Goal: Information Seeking & Learning: Learn about a topic

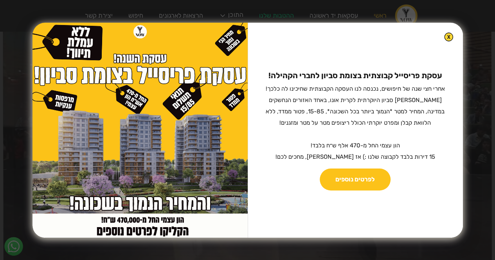
click at [444, 37] on img at bounding box center [448, 36] width 9 height 9
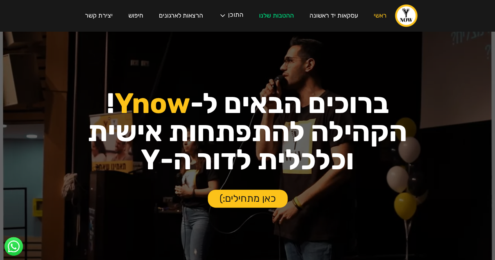
click at [19, 244] on img at bounding box center [14, 247] width 20 height 20
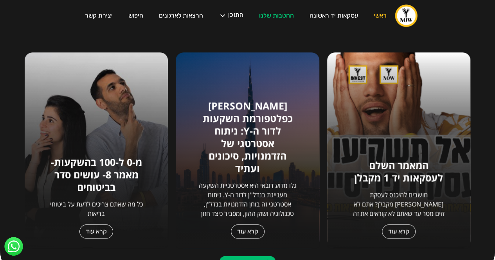
scroll to position [313, 0]
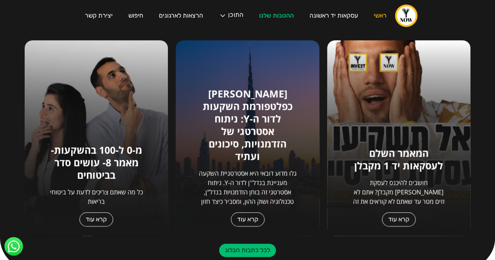
click at [402, 216] on link "קרא עוד" at bounding box center [399, 219] width 34 height 14
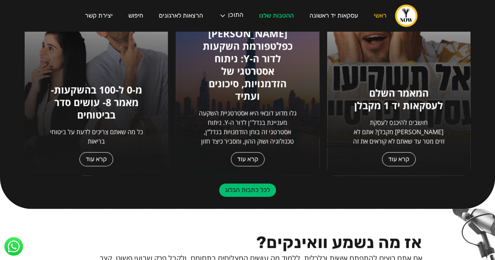
scroll to position [391, 0]
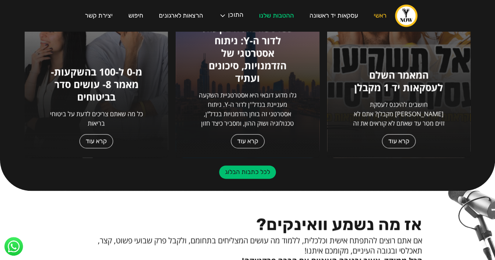
drag, startPoint x: 266, startPoint y: 174, endPoint x: 379, endPoint y: 192, distance: 114.1
click at [266, 174] on link "לכל כתבות הבלוג" at bounding box center [247, 171] width 57 height 13
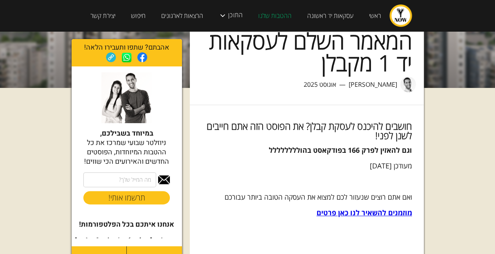
scroll to position [117, 0]
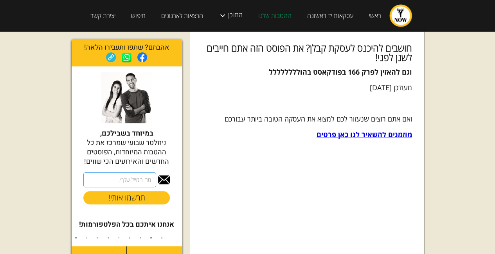
drag, startPoint x: 136, startPoint y: 182, endPoint x: 185, endPoint y: 180, distance: 49.7
click at [136, 182] on input "subscription" at bounding box center [119, 179] width 73 height 15
type input "nogasd@gmail.com"
click at [134, 196] on input "תרשמו אותי!" at bounding box center [126, 197] width 86 height 13
type input "רק שניה.."
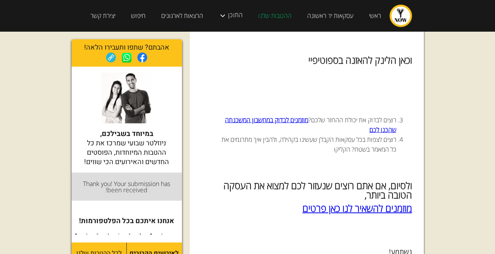
scroll to position [3637, 0]
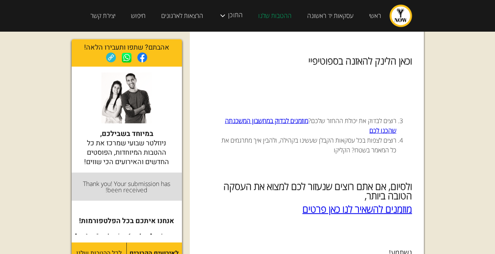
click at [289, 116] on strong "מוזמנים לבדוק במחשבון המשכנתה שהכנו לכם" at bounding box center [310, 125] width 171 height 18
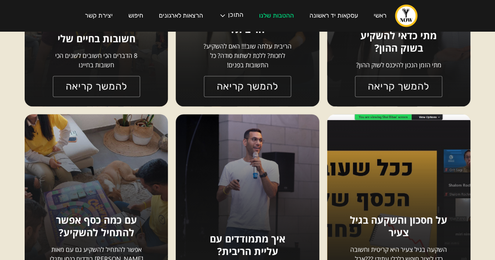
scroll to position [1916, 0]
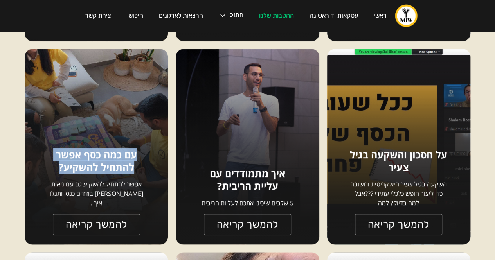
drag, startPoint x: 136, startPoint y: 165, endPoint x: 34, endPoint y: 174, distance: 102.8
click at [33, 174] on div "התפתחות כלכלית עם כמה כסף אפשר להתחיל להשקיע? אפשר להתחיל להשקיע גם עם מאות [PE…" at bounding box center [96, 147] width 143 height 196
copy h1 "עם כמה כסף אפשר להתחיל להשקיע?"
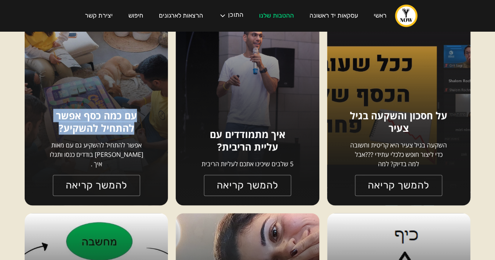
drag, startPoint x: 431, startPoint y: 115, endPoint x: 350, endPoint y: 163, distance: 94.7
click at [350, 163] on div "התפתחות כלכלית על חסכון והשקעה בגיל צעיר השקעה בגיל צעיר היא קריטית וחשובה כדי …" at bounding box center [398, 108] width 143 height 196
copy div "חסכון והשקעה בגיל צעיר השקעה בגיל צעיר היא קריטית וחשובה כדי ליצור חופש כלכלי ע…"
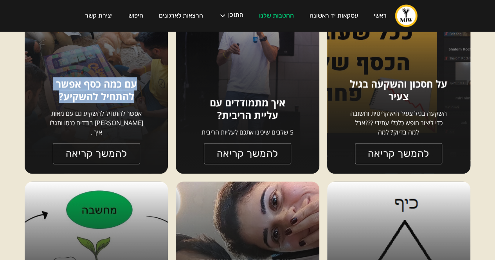
scroll to position [1995, 0]
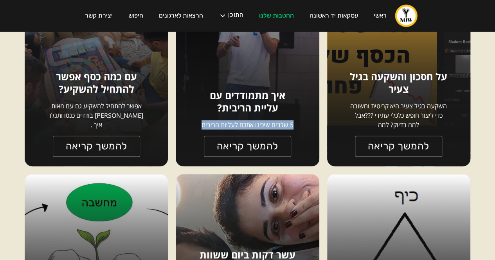
drag, startPoint x: 291, startPoint y: 124, endPoint x: 191, endPoint y: 124, distance: 100.1
click at [191, 124] on div "התפתחות כלכלית איך מתמודדים עם עליית הריבית? 5 שלבים שיכינו אתכם לעליות הריבית …" at bounding box center [247, 69] width 143 height 196
copy p "5 שלבים שיכינו אתכם לעליות הריבית"
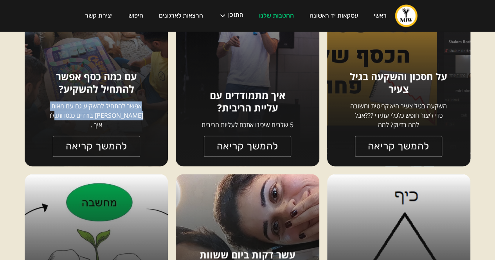
drag, startPoint x: 139, startPoint y: 115, endPoint x: 52, endPoint y: 126, distance: 87.9
click at [52, 126] on p "אפשר להתחיל להשקיע גם עם מאות [PERSON_NAME] בודדים כנסו ותגלו איך ." at bounding box center [97, 115] width 100 height 28
copy p "אפשר להתחיל להשקיע גם עם מאות [PERSON_NAME] בודדים כנסו ותגלו איך ."
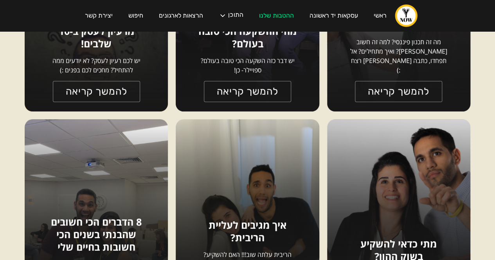
scroll to position [1604, 0]
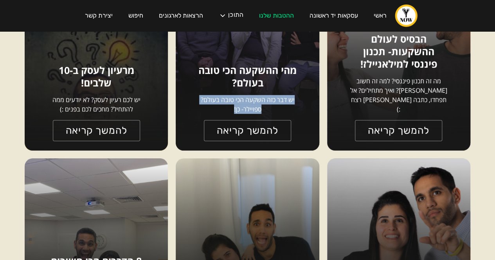
drag, startPoint x: 293, startPoint y: 99, endPoint x: 213, endPoint y: 111, distance: 80.2
click at [213, 111] on p "יש דבר כזה השקעה הכי טובה בעולם? ספויילר- כן!" at bounding box center [248, 104] width 100 height 19
copy p "יש דבר כזה השקעה הכי טובה בעולם? ספויילר- כן!"
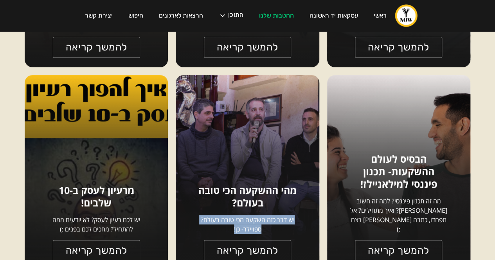
scroll to position [1525, 0]
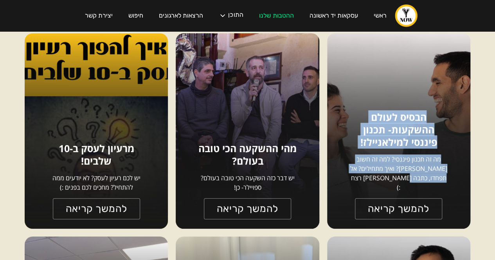
drag, startPoint x: 426, startPoint y: 125, endPoint x: 351, endPoint y: 189, distance: 98.0
click at [351, 189] on div "שוק ההון הבסיס לעולם ההשקעות- תכנון פיננסי למילאניילז! מה זה תכנון פיננסי? למה …" at bounding box center [398, 131] width 143 height 196
copy div "הבסיס לעולם ההשקעות- תכנון פיננסי למילאניילז! מה זה תכנון פיננסי? למה זה חשוב ל…"
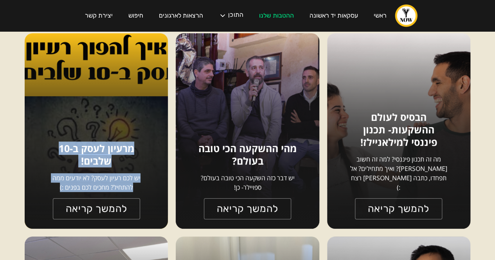
drag, startPoint x: 133, startPoint y: 149, endPoint x: 102, endPoint y: 143, distance: 30.8
click at [52, 185] on div "התפתחות אישית מרעיון לעסק ב-10 שלבים! יש לכם רעיון לעסק? לא יודעים ממה להתחיל? …" at bounding box center [96, 131] width 143 height 196
copy div "מרעיון לעסק ב-10 שלבים! יש לכם רעיון לעסק? לא יודעים ממה להתחיל? מחכים לכם בפני…"
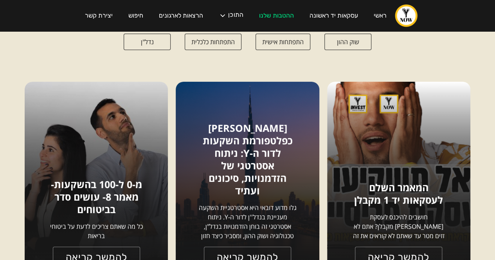
scroll to position [117, 0]
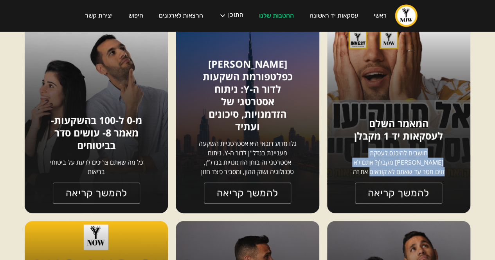
drag, startPoint x: 445, startPoint y: 153, endPoint x: 364, endPoint y: 173, distance: 84.0
click at [364, 173] on p "חושבים להיכנס לעסקת [PERSON_NAME] מקבלן? אתם לא זזים מטר עד שאתם לא קוראים את זה" at bounding box center [398, 162] width 100 height 28
copy p "חושבים להיכנס לעסקת [PERSON_NAME] מקבלן? אתם לא זזים מטר עד שאתם לא קוראים את זה"
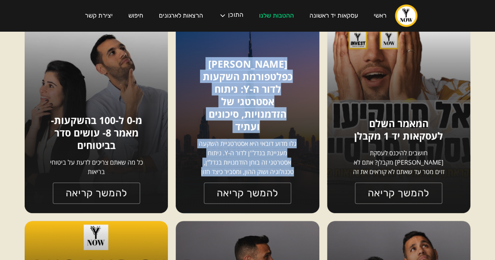
drag, startPoint x: 285, startPoint y: 75, endPoint x: 202, endPoint y: 172, distance: 128.5
click at [202, 172] on div "נדל"ן דובאי כפלטפורמת השקעות לדור ה-Y: ניתוח אסטרטגי של הזדמנויות, סיכונים ועתי…" at bounding box center [247, 116] width 143 height 196
copy div "דובאי כפלטפורמת השקעות לדור ה-Y: ניתוח אסטרטגי של הזדמנויות, סיכונים ועתיד גלו …"
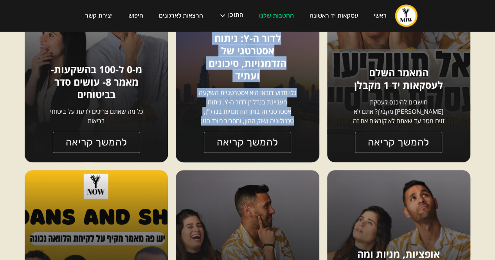
scroll to position [156, 0]
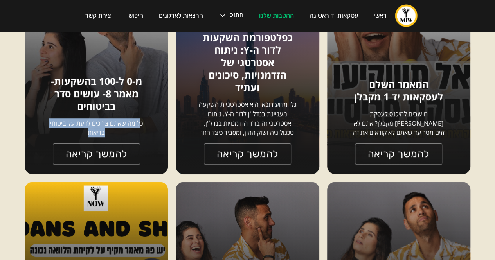
drag, startPoint x: 140, startPoint y: 122, endPoint x: 74, endPoint y: 137, distance: 67.5
click at [74, 137] on p "כל מה שאתם צריכים לדעת על ביטוחי בריאות" at bounding box center [97, 128] width 100 height 19
click at [142, 125] on p "כל מה שאתם צריכים לדעת על ביטוחי בריאות" at bounding box center [97, 128] width 100 height 19
drag, startPoint x: 141, startPoint y: 124, endPoint x: 81, endPoint y: 138, distance: 62.0
click at [81, 138] on div "התפתחות כלכלית מ-0 ל-100 בהשקעות- מאמר 8- עושים סדר בביטוחים כל מה שאתם צריכים …" at bounding box center [96, 76] width 143 height 196
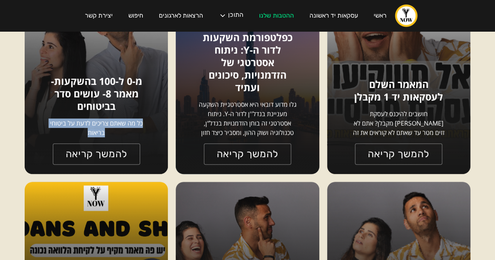
copy p "כל מה שאתם צריכים לדעת על ביטוחי בריאות"
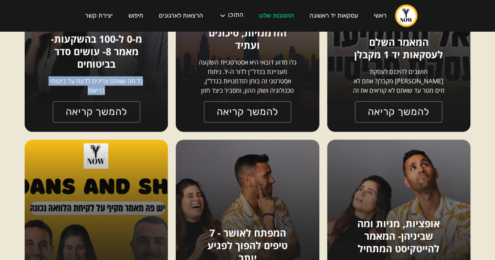
scroll to position [313, 0]
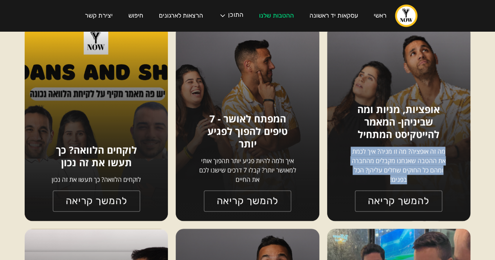
drag, startPoint x: 443, startPoint y: 152, endPoint x: 369, endPoint y: 178, distance: 78.3
click at [369, 178] on p "מה זה אופציה? מה זו מניה? איך לכמת את ההטבה שאנחנו מקבלים מהחברה ומהם כל החוקים…" at bounding box center [398, 166] width 100 height 38
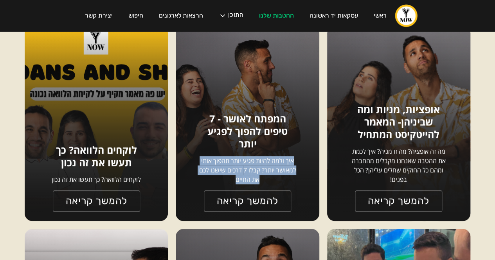
drag, startPoint x: 292, startPoint y: 160, endPoint x: 207, endPoint y: 178, distance: 86.8
click at [207, 178] on p "איך ולמה להיות פגיע יותר תהפוך אותי למאושר יותר? קבלו 7 דרכים שישנו לכם את החיים" at bounding box center [248, 170] width 100 height 28
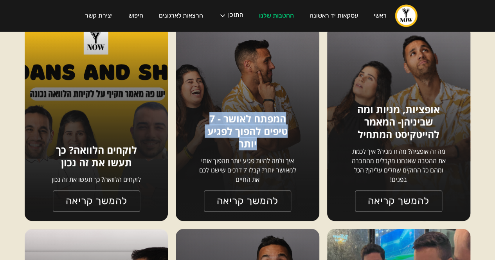
drag, startPoint x: 285, startPoint y: 119, endPoint x: 223, endPoint y: 139, distance: 65.1
click at [223, 139] on h1 "המפתח לאושר - 7 טיפים להפוך לפגיע יותר" at bounding box center [248, 131] width 100 height 38
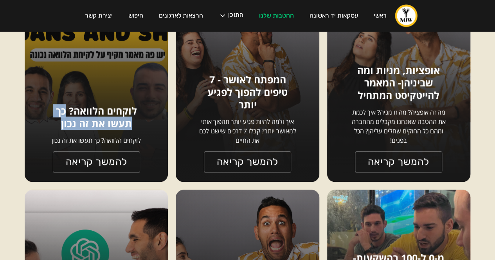
drag, startPoint x: 66, startPoint y: 110, endPoint x: 52, endPoint y: 124, distance: 19.1
click at [52, 124] on h1 "לוקחים הלוואה? כך תעשו את זה נכון" at bounding box center [97, 116] width 100 height 25
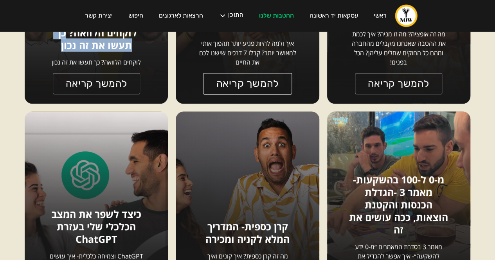
scroll to position [508, 0]
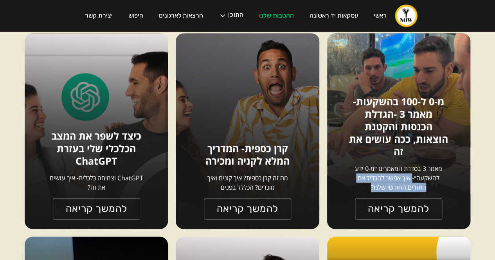
drag, startPoint x: 411, startPoint y: 179, endPoint x: 363, endPoint y: 187, distance: 48.5
click at [363, 187] on p "מאמר 3 בסדרת המאמרים ״מ-0 ידע להשקעה״- איך אפשר להגדיל את התזרים החודשי שלנו?" at bounding box center [398, 178] width 100 height 28
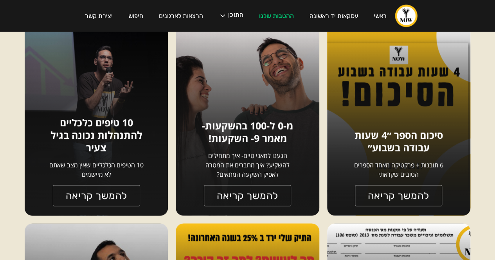
scroll to position [743, 0]
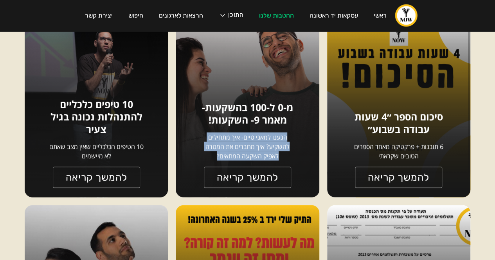
drag, startPoint x: 285, startPoint y: 138, endPoint x: 207, endPoint y: 156, distance: 79.7
click at [207, 156] on p "הגענו למאני טיים- איך מתחילים להשקיע? איך מחברים את המטרה לאפיק השקעה המתאים?" at bounding box center [248, 147] width 100 height 28
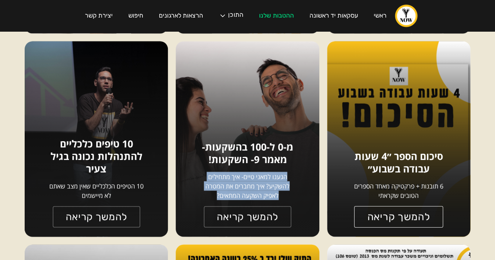
click at [401, 218] on link "להמשך קריאה" at bounding box center [398, 217] width 89 height 22
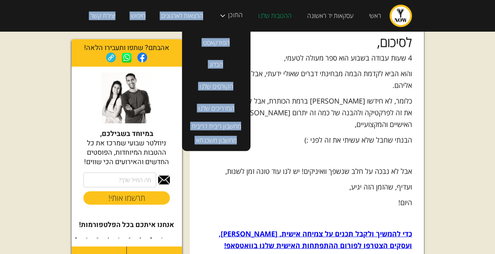
scroll to position [2198, 0]
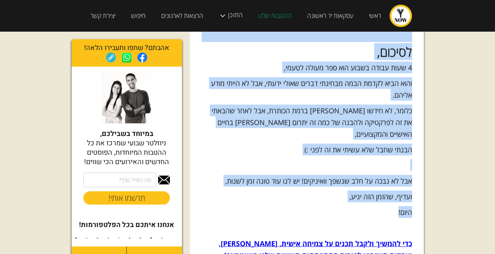
drag, startPoint x: 411, startPoint y: 79, endPoint x: 328, endPoint y: 125, distance: 95.8
copy div "סיכום הספר ״4 שעות עבודה בשבוע״ 2023 מאי — שי ביבס סוף סוף התפניתי לקרוא ולסיים…"
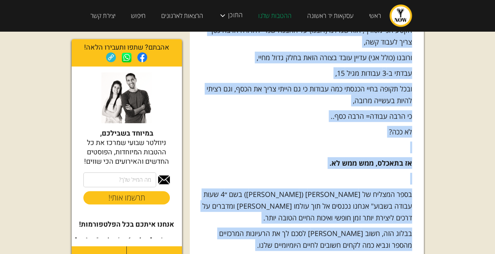
scroll to position [0, 0]
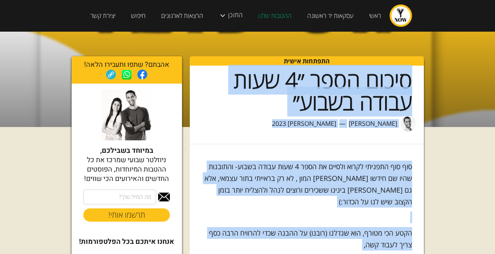
click at [312, 123] on div "2023 מאי — שי ביבס" at bounding box center [307, 124] width 234 height 16
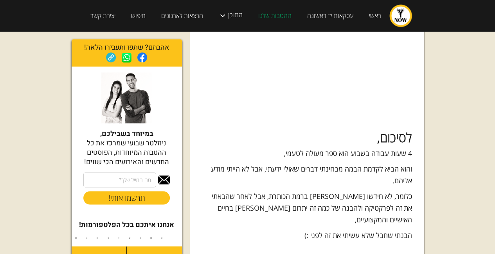
scroll to position [2190, 0]
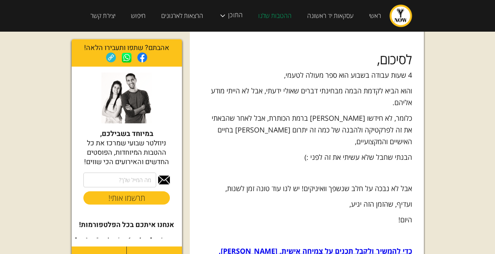
click at [361, 246] on strong "כדי להמשיך ולקבל תכנים על צמיחה אישית, חוסן, ועסקים הצטרפו לפורום ההתפתחות האיש…" at bounding box center [315, 256] width 193 height 21
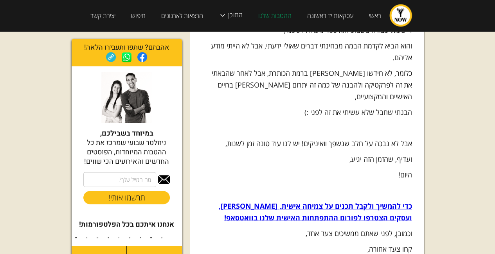
scroll to position [2268, 0]
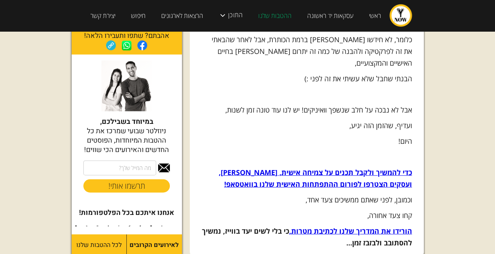
click at [349, 226] on strong "הורידו את המדריך שלנו לכתיבת מטרות," at bounding box center [350, 230] width 123 height 9
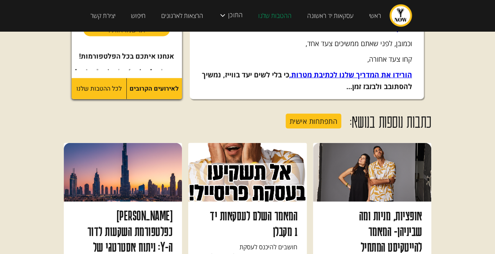
scroll to position [2268, 0]
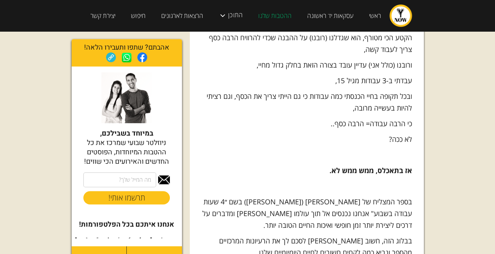
scroll to position [0, 0]
